Goal: Task Accomplishment & Management: Manage account settings

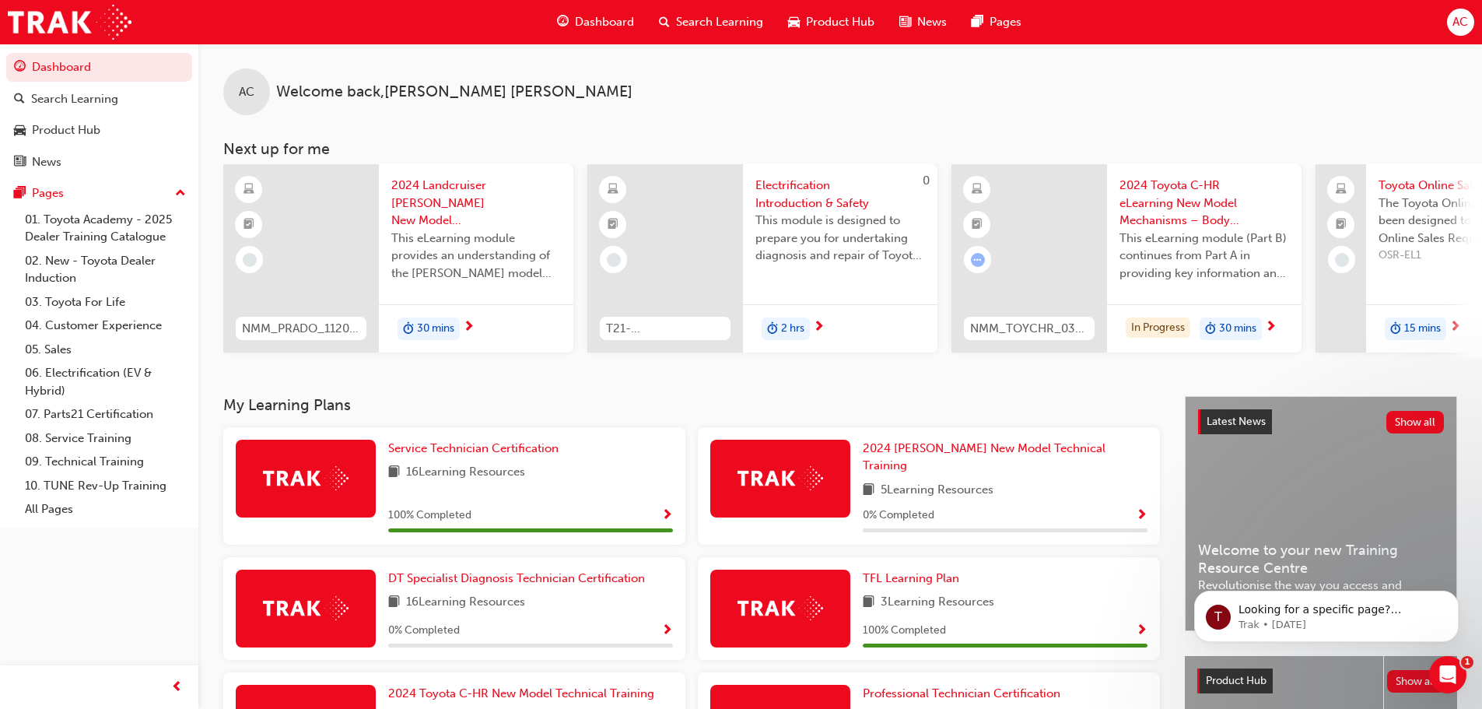
click at [1458, 30] on span "AC" at bounding box center [1461, 22] width 16 height 18
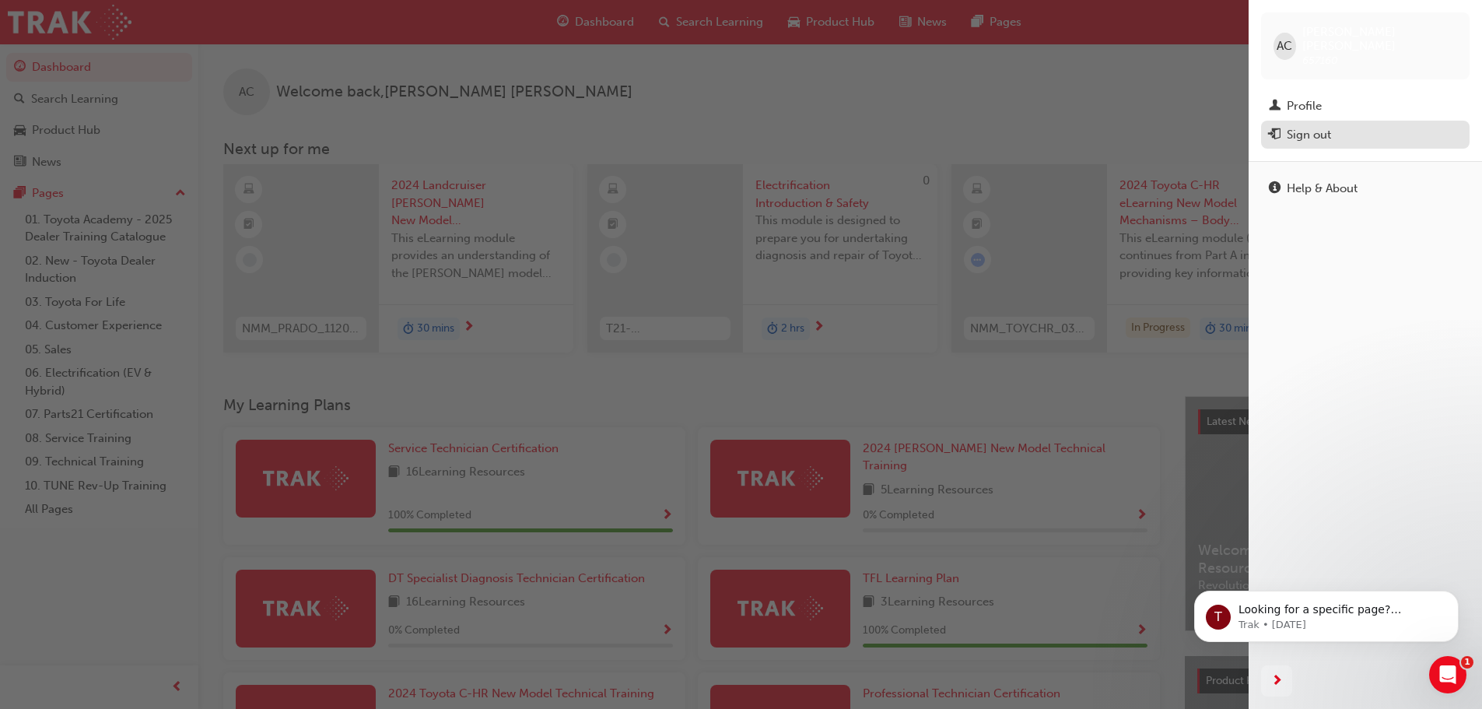
click at [1316, 126] on div "Sign out" at bounding box center [1309, 135] width 44 height 18
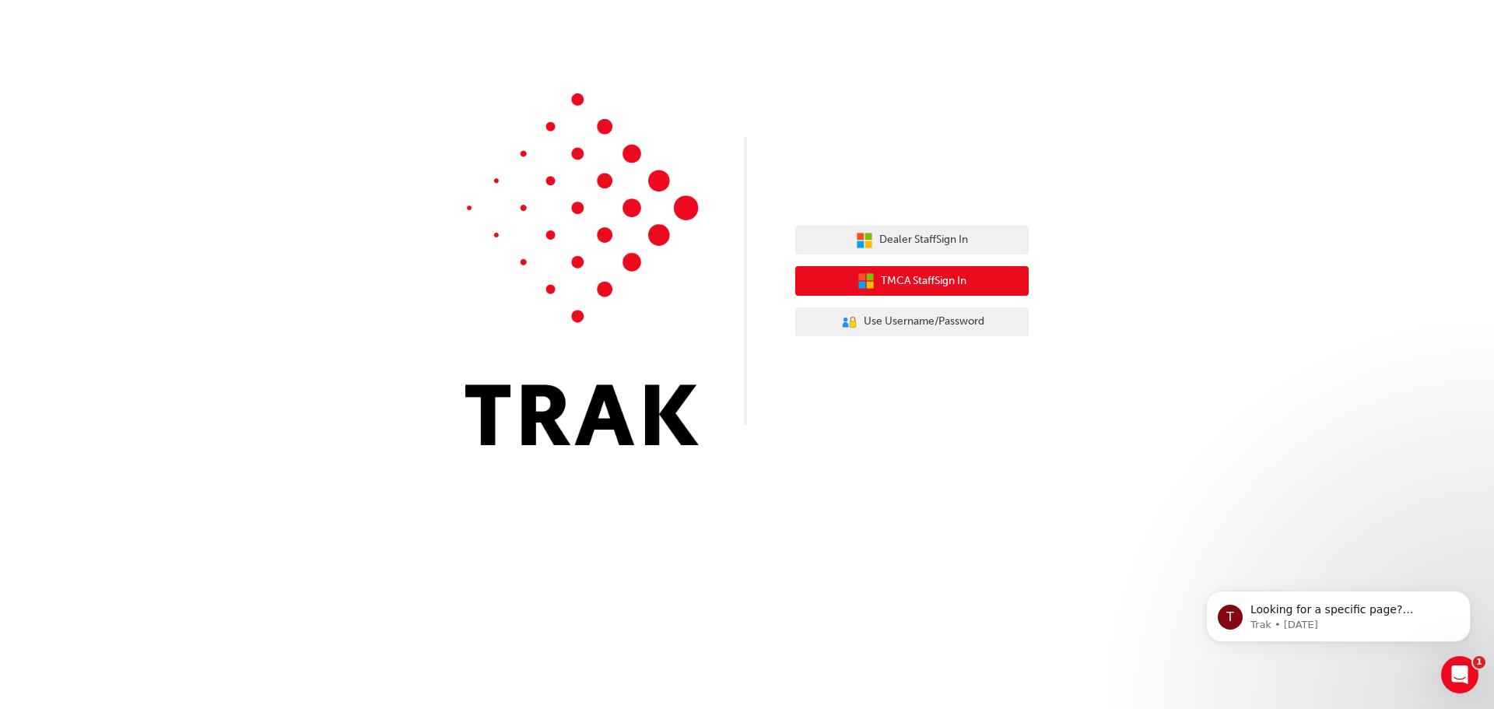
click at [893, 279] on span "TMCA Staff Sign In" at bounding box center [924, 281] width 86 height 18
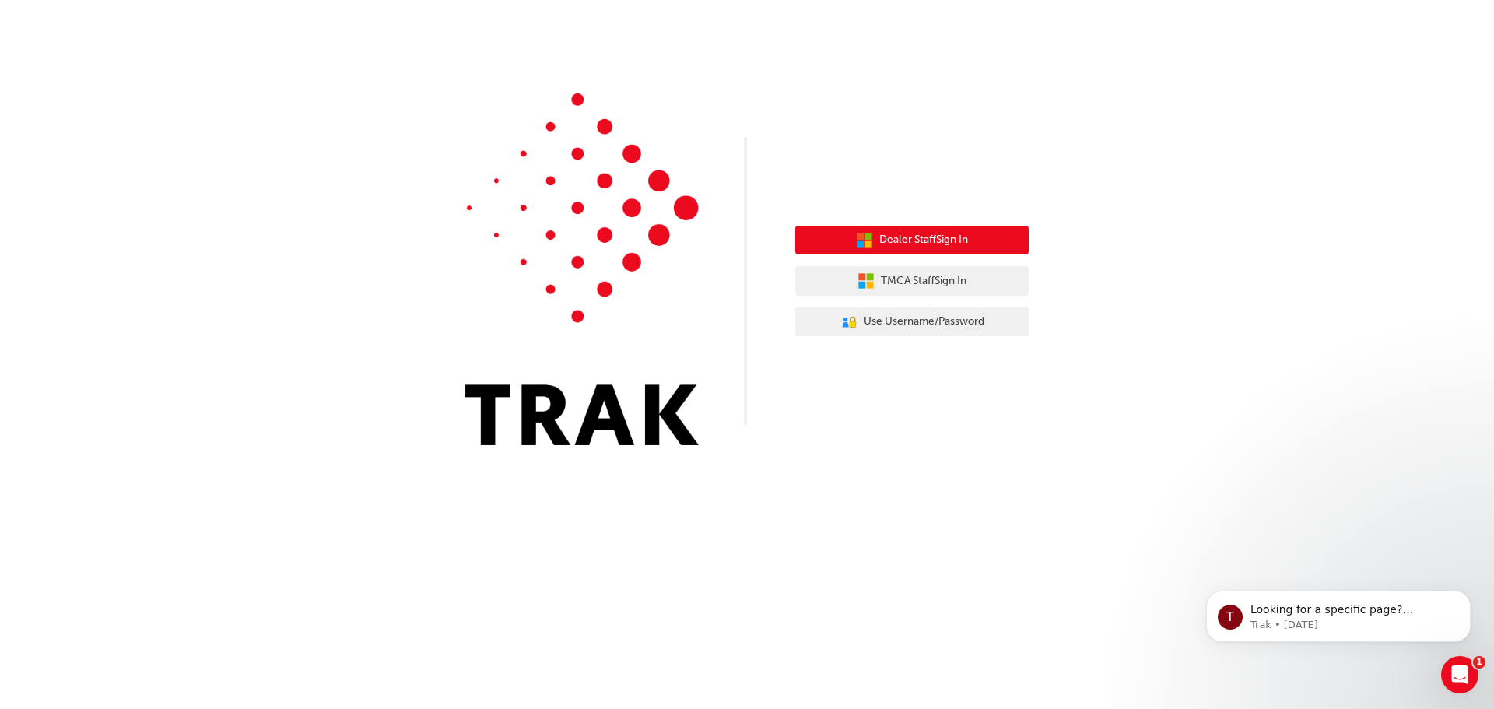
click at [887, 242] on span "Dealer Staff Sign In" at bounding box center [923, 240] width 89 height 18
